Goal: Task Accomplishment & Management: Complete application form

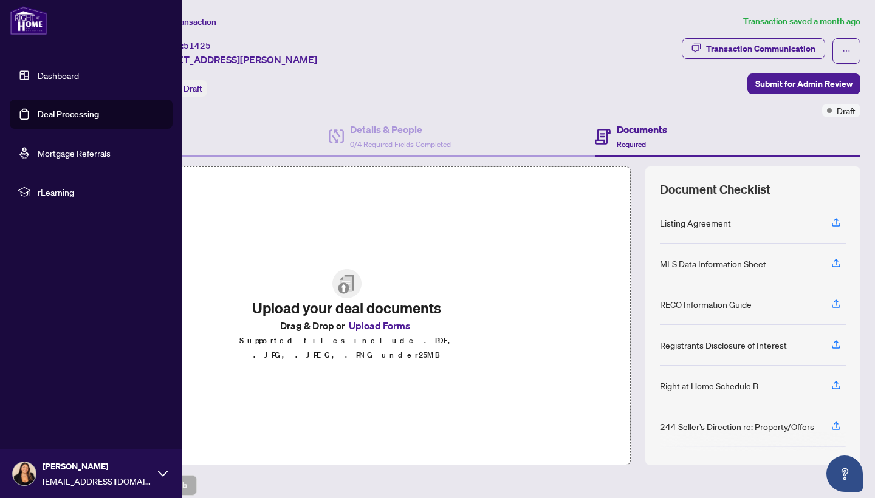
click at [52, 78] on link "Dashboard" at bounding box center [58, 75] width 41 height 11
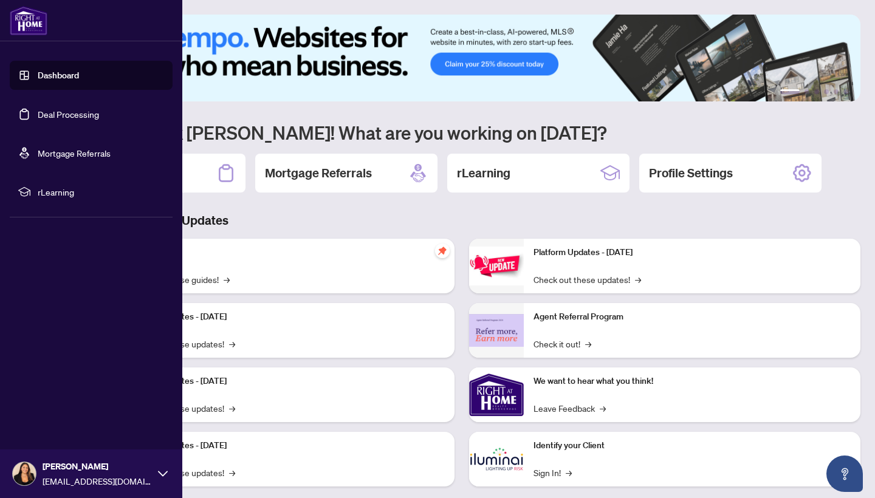
click at [69, 75] on link "Dashboard" at bounding box center [58, 75] width 41 height 11
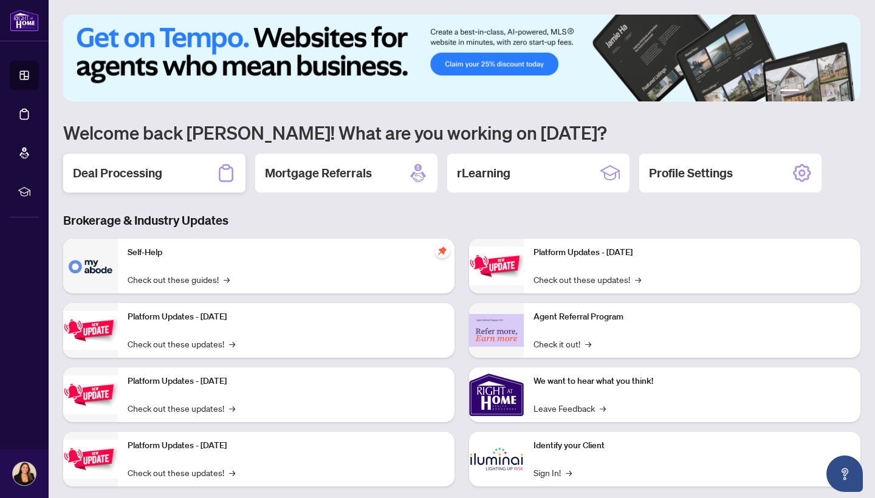
click at [179, 176] on div "Deal Processing" at bounding box center [154, 173] width 182 height 39
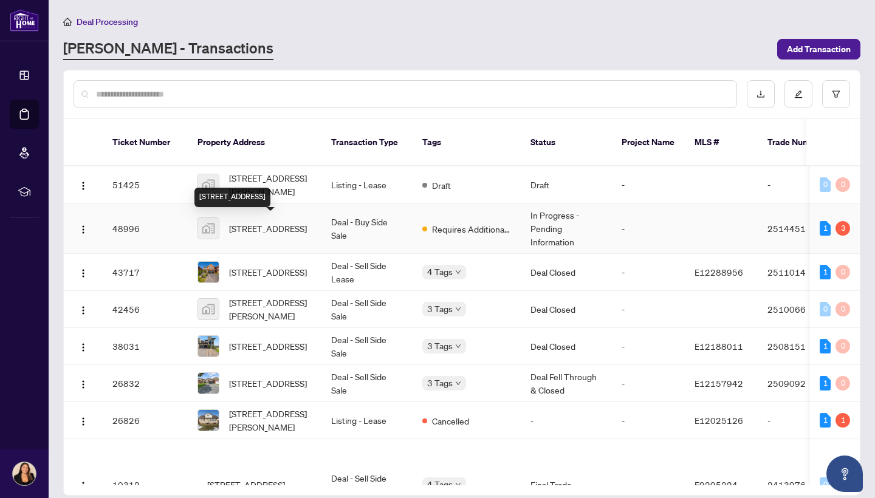
click at [278, 230] on span "[STREET_ADDRESS]" at bounding box center [268, 228] width 78 height 13
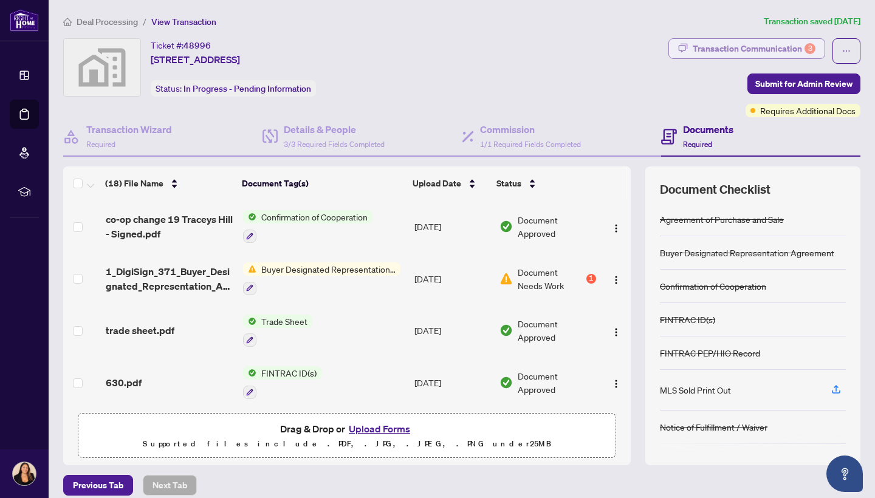
click at [715, 46] on div "Transaction Communication 3" at bounding box center [753, 48] width 123 height 19
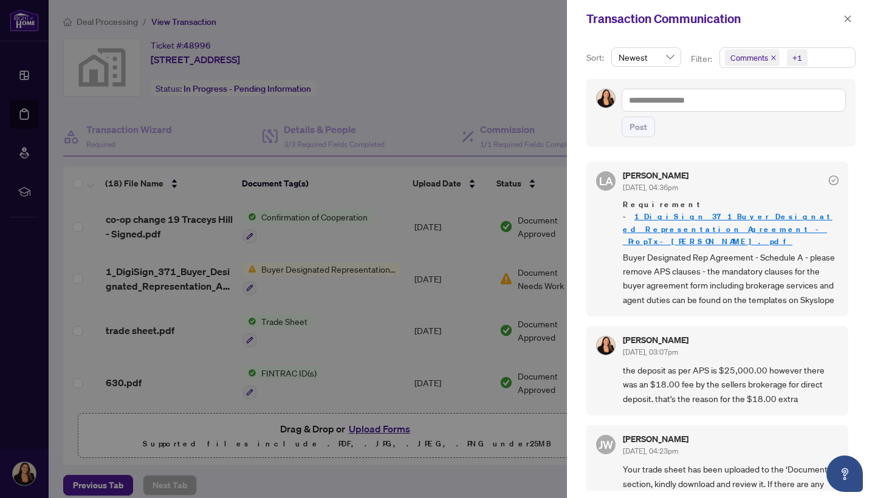
click at [543, 79] on div at bounding box center [437, 249] width 875 height 498
click at [850, 19] on icon "close" at bounding box center [847, 19] width 9 height 9
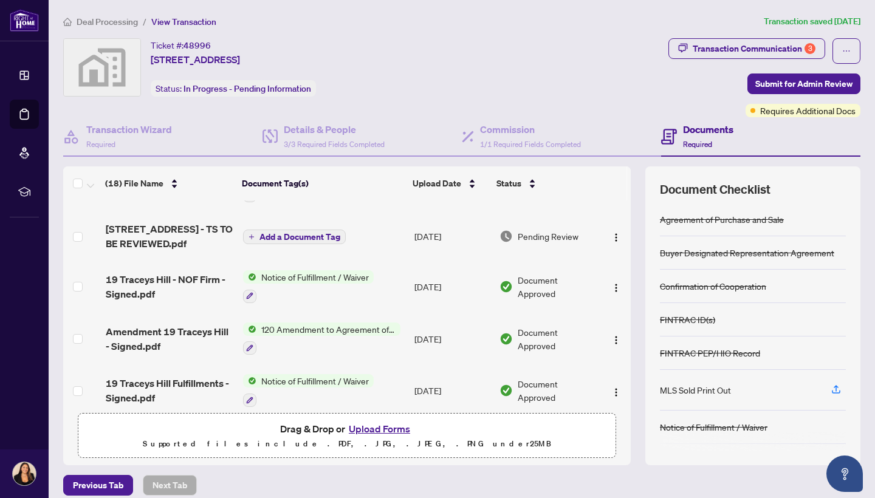
scroll to position [299, 0]
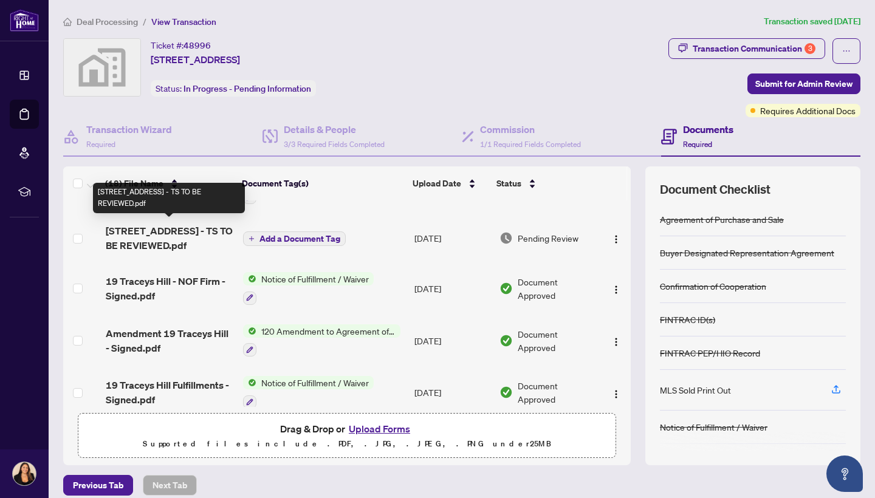
click at [185, 229] on span "[STREET_ADDRESS] - TS TO BE REVIEWED.pdf" at bounding box center [170, 238] width 128 height 29
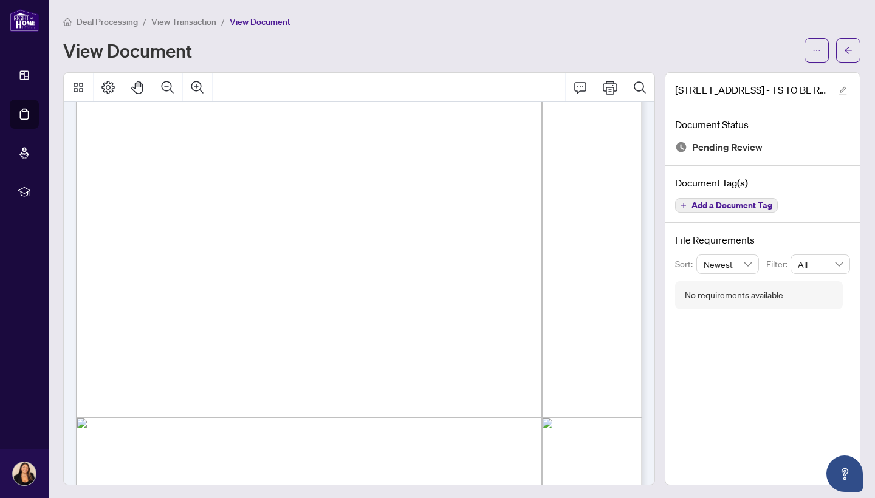
scroll to position [176, 0]
click at [843, 47] on button "button" at bounding box center [848, 50] width 24 height 24
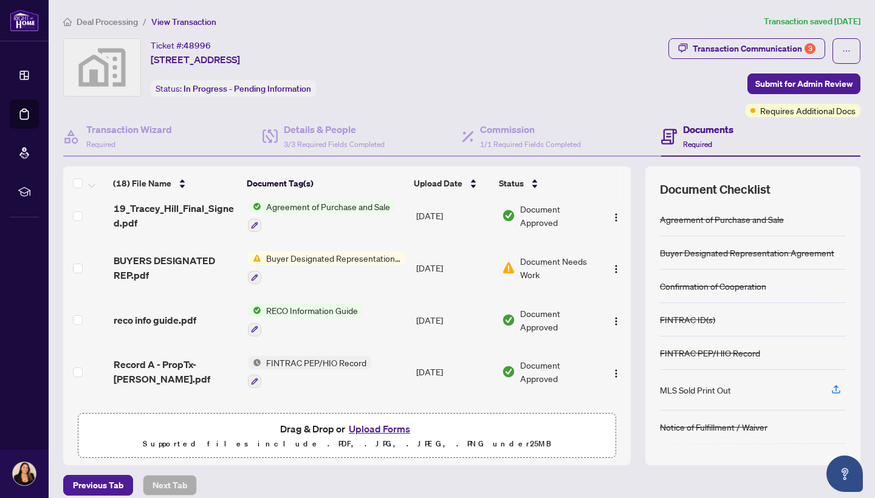
scroll to position [578, 0]
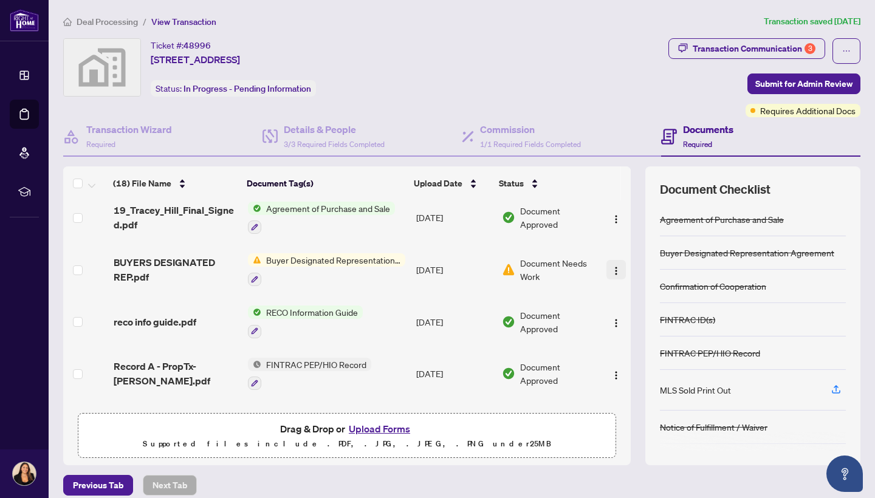
click at [612, 266] on img "button" at bounding box center [616, 271] width 10 height 10
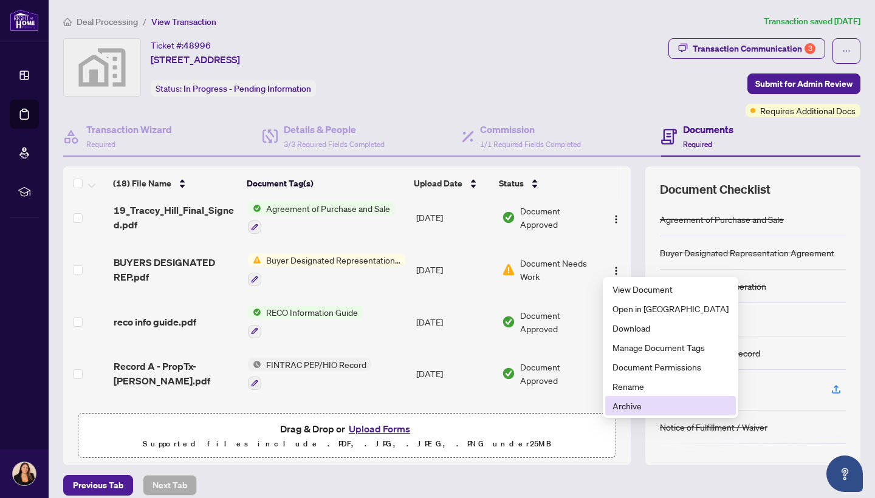
click at [617, 404] on span "Archive" at bounding box center [670, 405] width 116 height 13
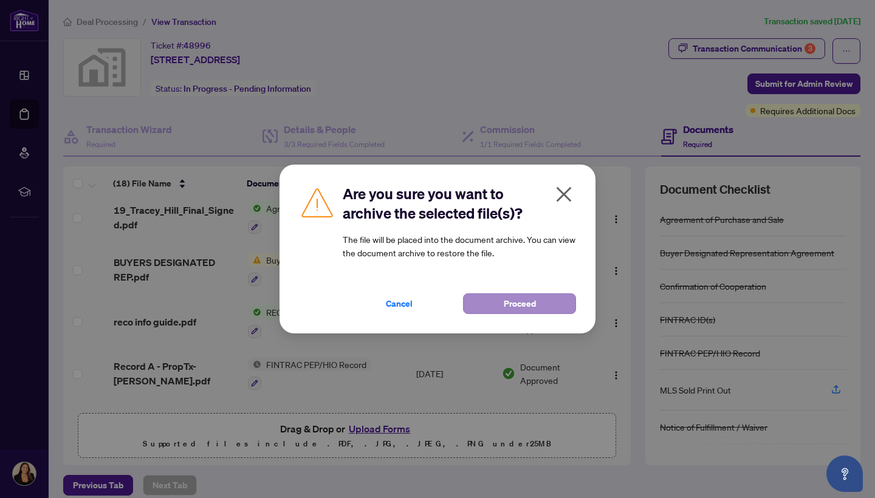
click at [499, 306] on button "Proceed" at bounding box center [519, 303] width 113 height 21
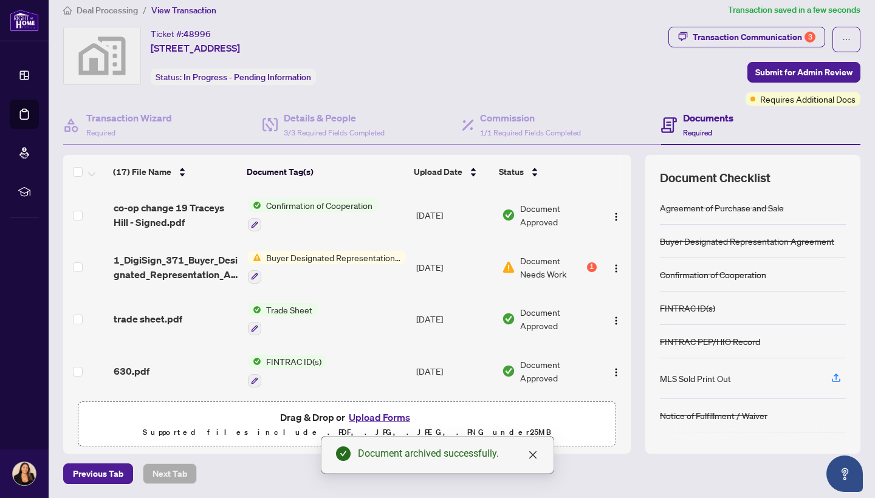
scroll to position [0, 0]
click at [114, 12] on span "Deal Processing" at bounding box center [107, 10] width 61 height 11
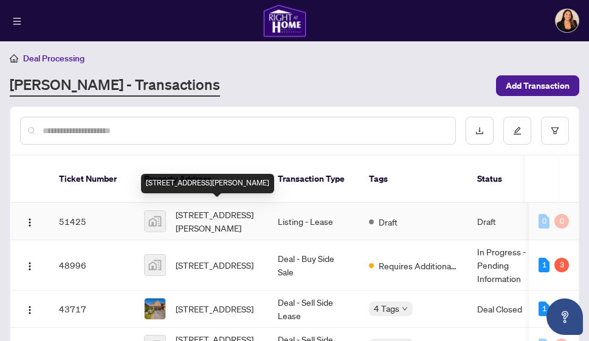
click at [211, 217] on span "[STREET_ADDRESS][PERSON_NAME]" at bounding box center [217, 221] width 83 height 27
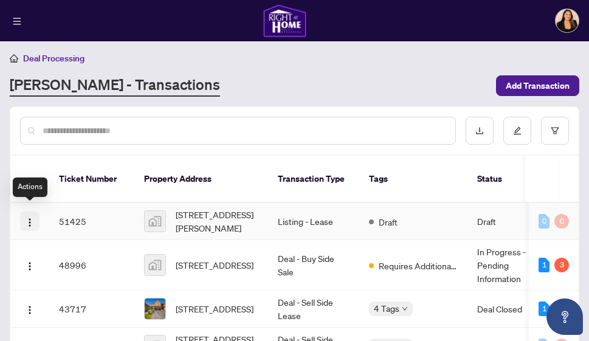
click at [35, 216] on button "button" at bounding box center [29, 220] width 19 height 19
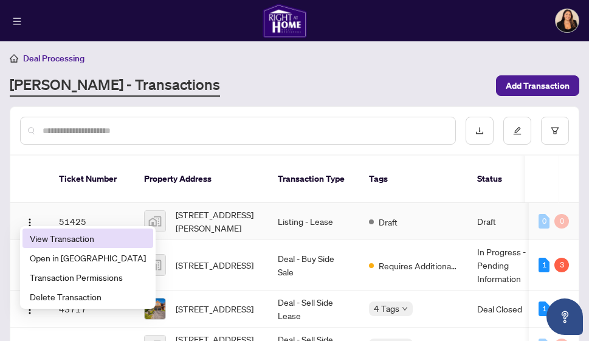
click at [59, 241] on span "View Transaction" at bounding box center [88, 237] width 116 height 13
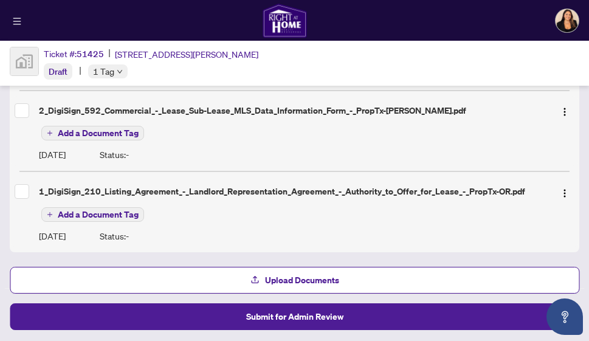
scroll to position [460, 0]
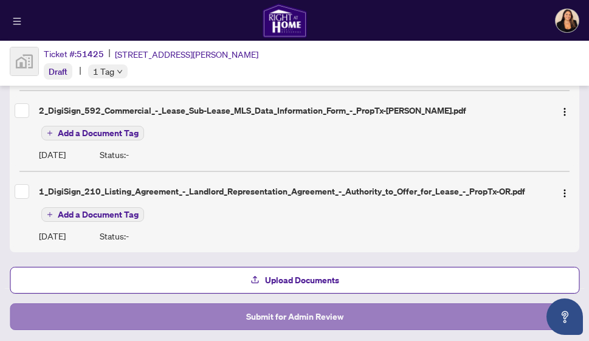
click at [270, 320] on span "Submit for Admin Review" at bounding box center [294, 316] width 97 height 19
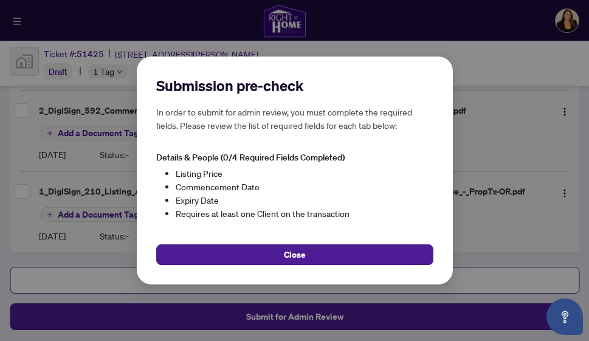
scroll to position [0, 0]
click at [482, 122] on div "Submission pre-check In order to submit for admin review, you must complete the…" at bounding box center [294, 170] width 589 height 341
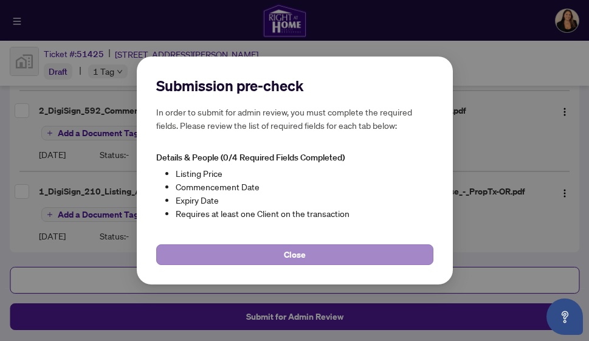
click at [351, 255] on button "Close" at bounding box center [294, 254] width 277 height 21
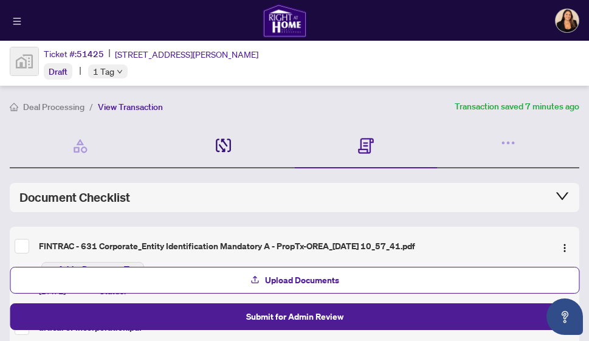
click at [216, 139] on icon at bounding box center [218, 144] width 4 height 13
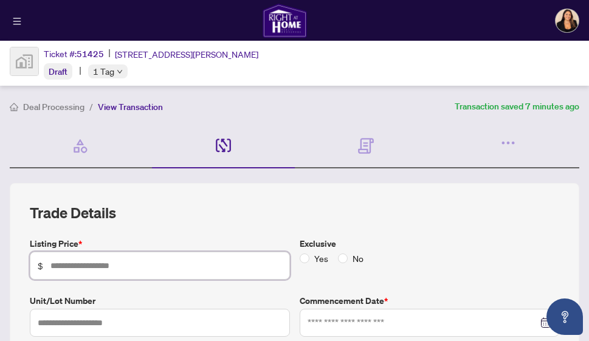
click at [119, 260] on input "text" at bounding box center [165, 265] width 231 height 13
type input "*****"
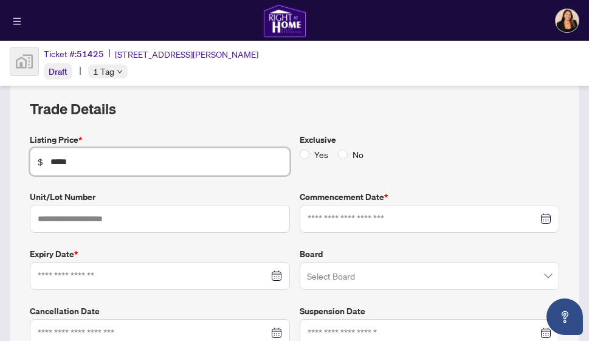
scroll to position [107, 0]
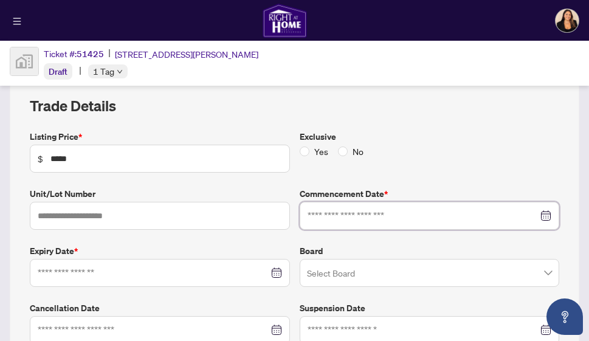
click at [330, 216] on input at bounding box center [422, 215] width 231 height 13
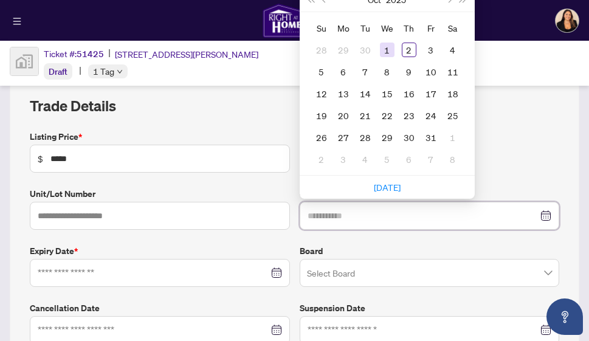
type input "**********"
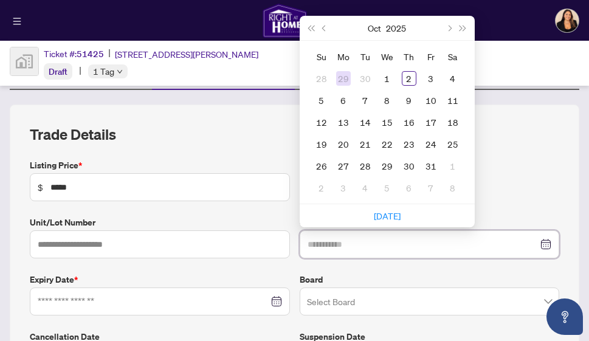
scroll to position [73, 0]
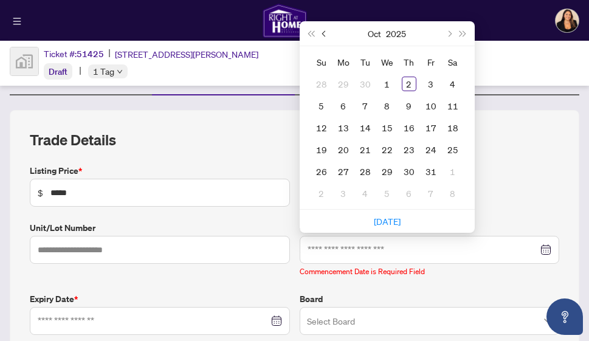
click at [324, 33] on span "Previous month (PageUp)" at bounding box center [324, 33] width 6 height 6
type input "**********"
click at [341, 149] on div "22" at bounding box center [343, 149] width 15 height 15
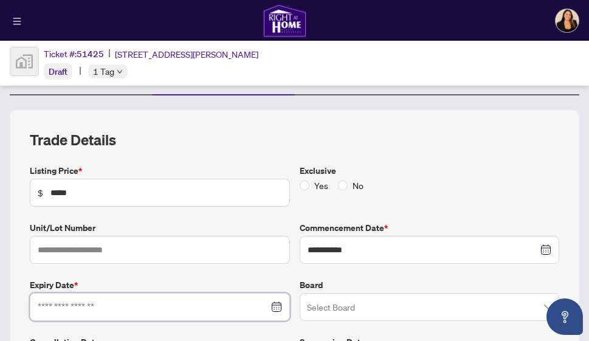
click at [128, 309] on input at bounding box center [153, 306] width 231 height 13
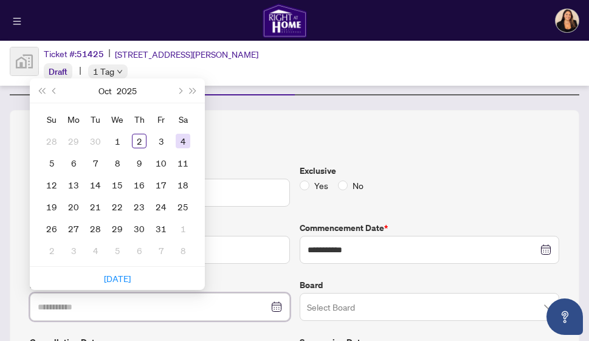
type input "**********"
click at [179, 90] on span "Next month (PageDown)" at bounding box center [179, 90] width 6 height 6
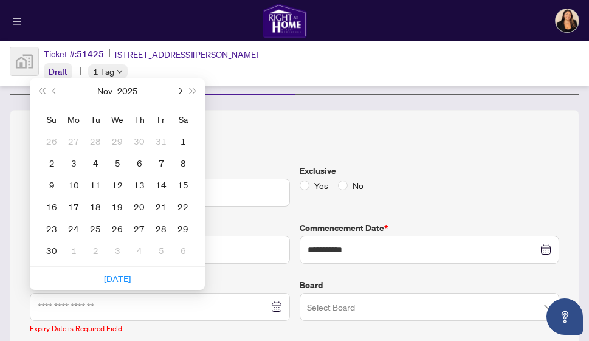
click at [179, 90] on span "Next month (PageDown)" at bounding box center [179, 90] width 6 height 6
type input "**********"
click at [67, 201] on div "22" at bounding box center [73, 206] width 15 height 15
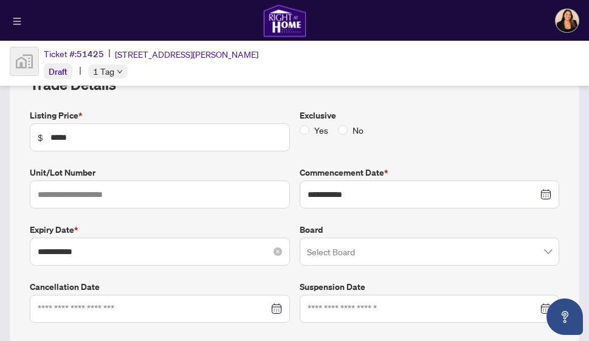
scroll to position [134, 0]
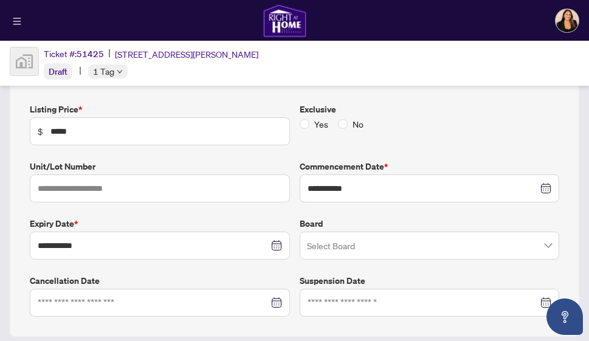
click at [372, 241] on input "search" at bounding box center [424, 247] width 234 height 27
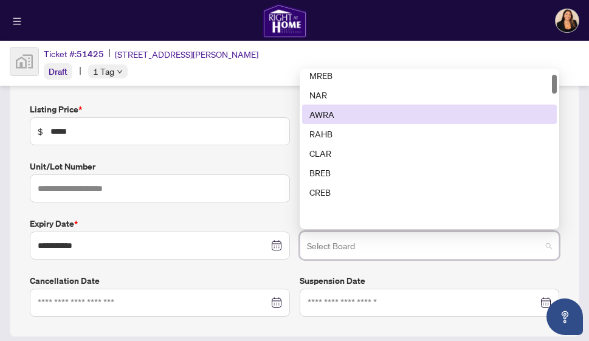
scroll to position [88, 0]
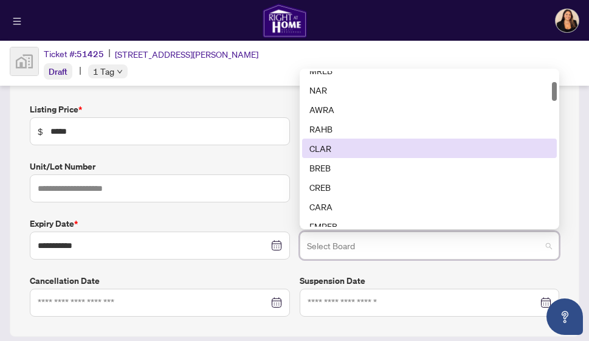
click at [351, 143] on div "CLAR" at bounding box center [429, 148] width 241 height 13
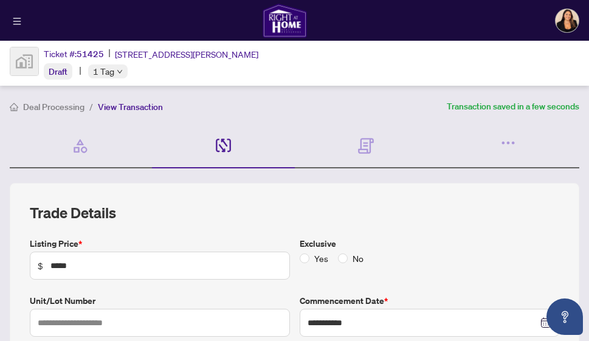
scroll to position [0, 0]
click at [74, 152] on icon at bounding box center [80, 145] width 17 height 17
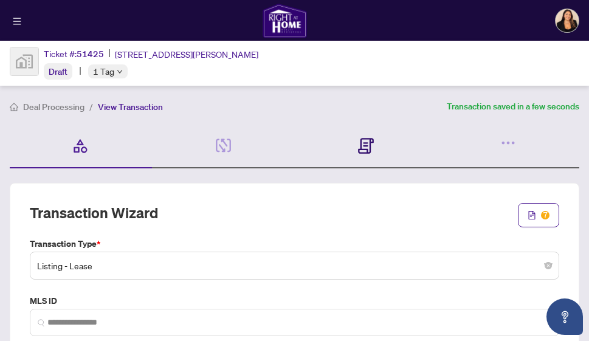
click at [369, 144] on icon at bounding box center [366, 146] width 16 height 16
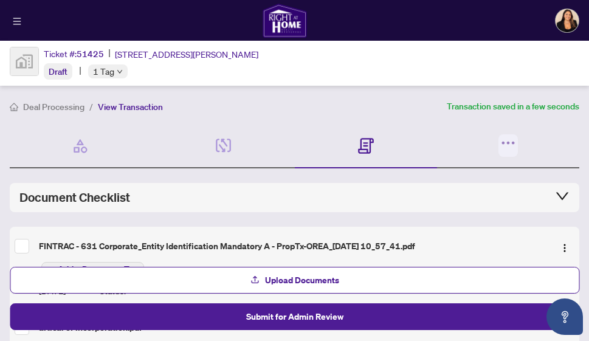
click at [502, 139] on icon "button" at bounding box center [507, 142] width 17 height 17
click at [236, 138] on div "Details & People 3/4 Required Fields Completed" at bounding box center [223, 146] width 142 height 44
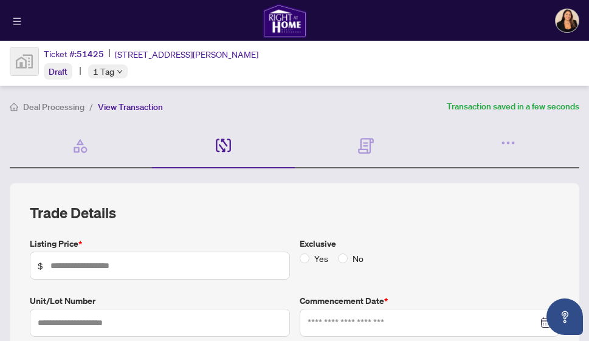
type input "*****"
type input "**********"
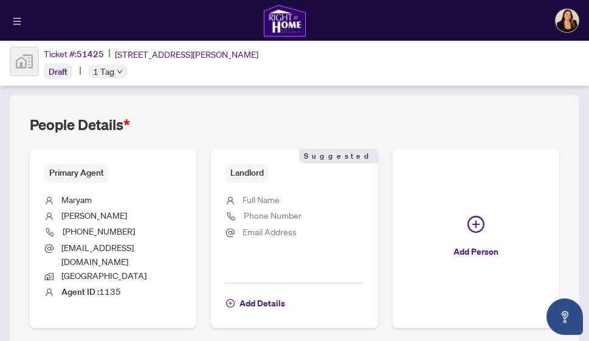
scroll to position [400, 0]
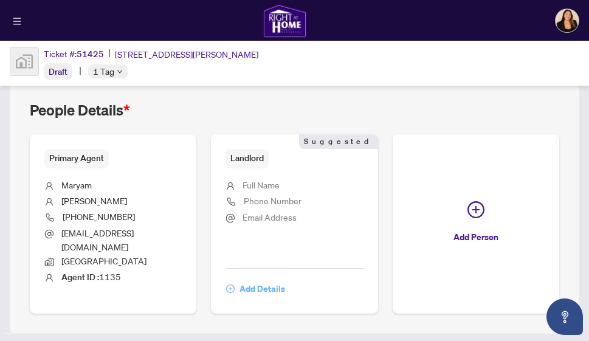
click at [262, 279] on span "Add Details" at bounding box center [262, 288] width 46 height 19
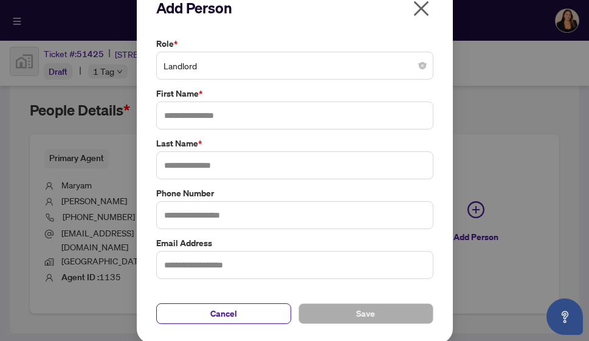
scroll to position [21, 0]
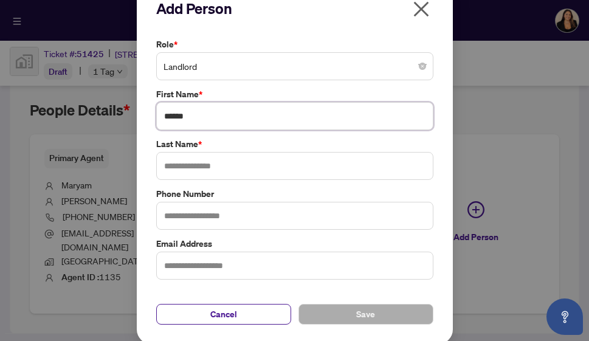
type input "******"
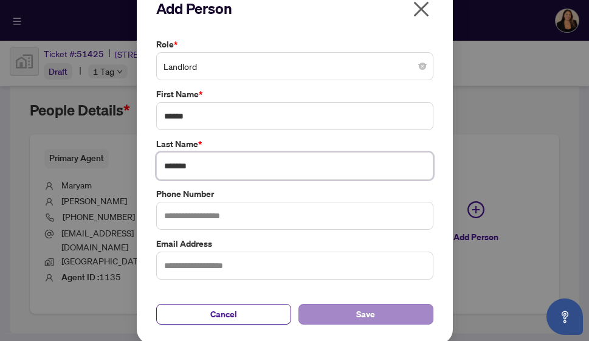
type input "*******"
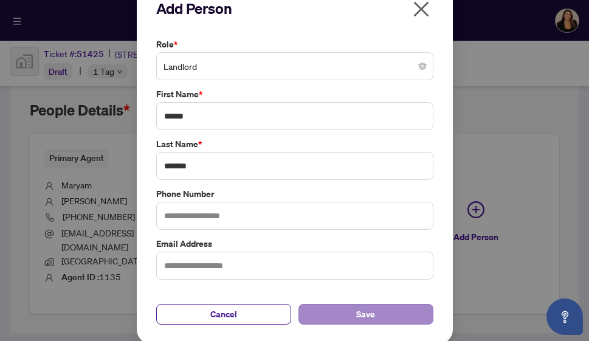
click at [331, 313] on button "Save" at bounding box center [365, 314] width 135 height 21
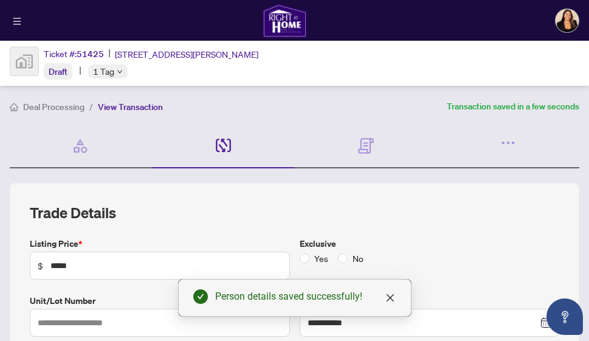
scroll to position [0, 0]
click at [80, 134] on div "Transaction Wizard Required" at bounding box center [81, 146] width 142 height 44
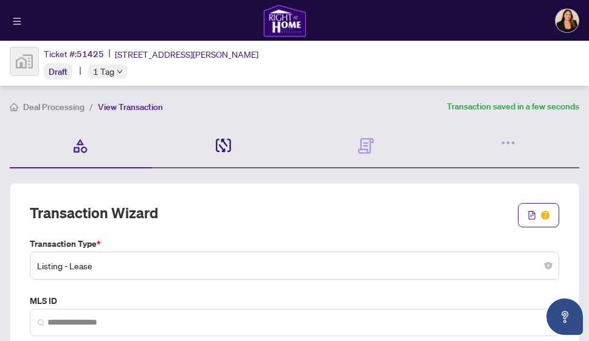
click at [218, 145] on icon at bounding box center [223, 145] width 15 height 14
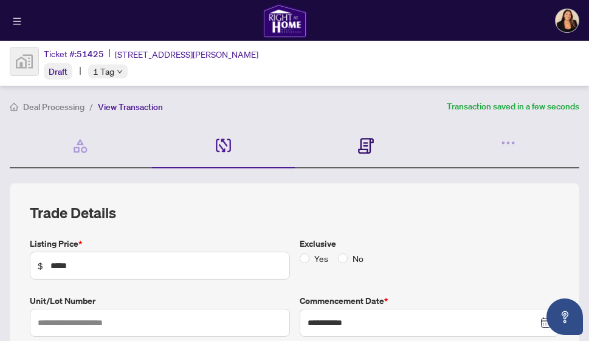
click at [371, 144] on icon at bounding box center [366, 146] width 16 height 16
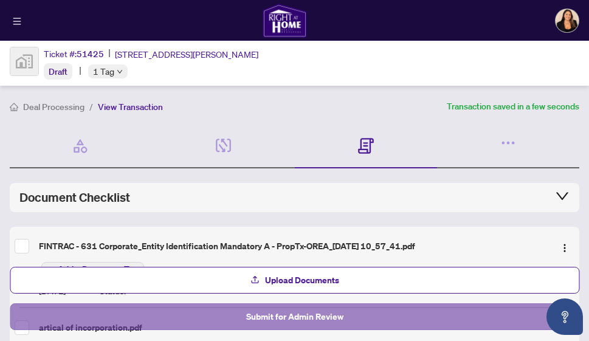
click at [317, 323] on span "Submit for Admin Review" at bounding box center [294, 316] width 97 height 19
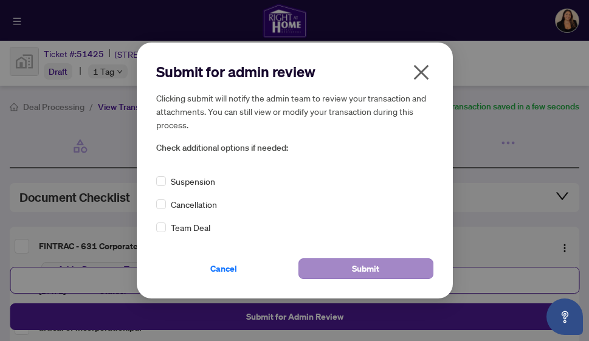
click at [357, 270] on span "Submit" at bounding box center [365, 268] width 27 height 19
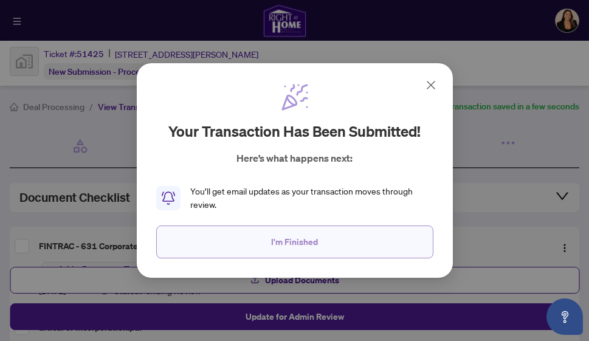
click at [328, 243] on button "I'm Finished" at bounding box center [294, 241] width 277 height 33
